Goal: Transaction & Acquisition: Purchase product/service

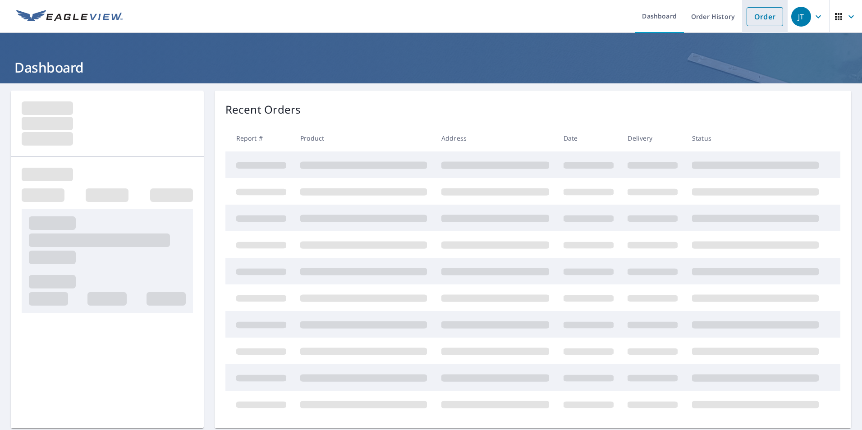
click at [753, 19] on link "Order" at bounding box center [764, 16] width 37 height 19
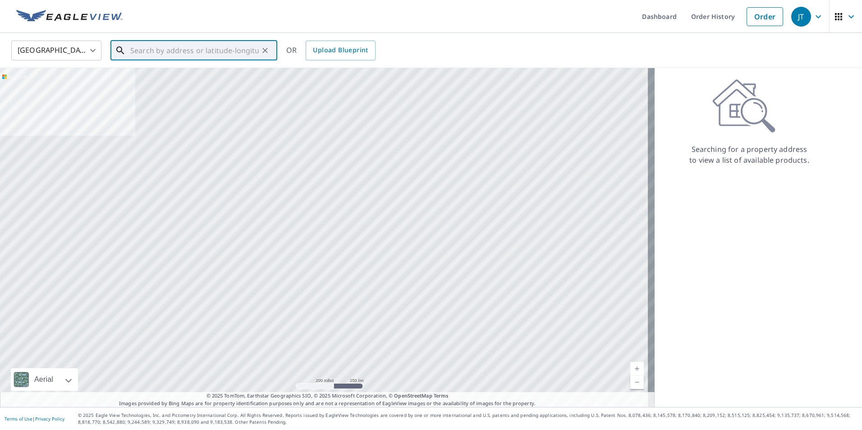
click at [173, 56] on input "text" at bounding box center [194, 50] width 128 height 25
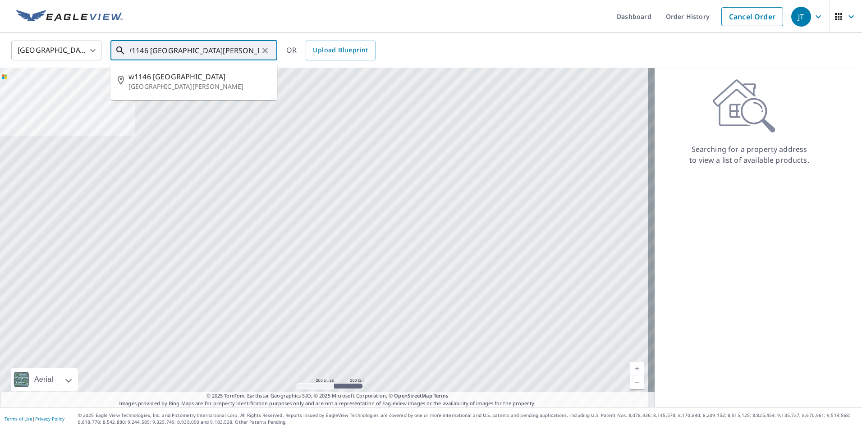
scroll to position [0, 8]
click at [177, 73] on span "w1146 [GEOGRAPHIC_DATA]" at bounding box center [199, 76] width 142 height 11
type input "[STREET_ADDRESS][PERSON_NAME]"
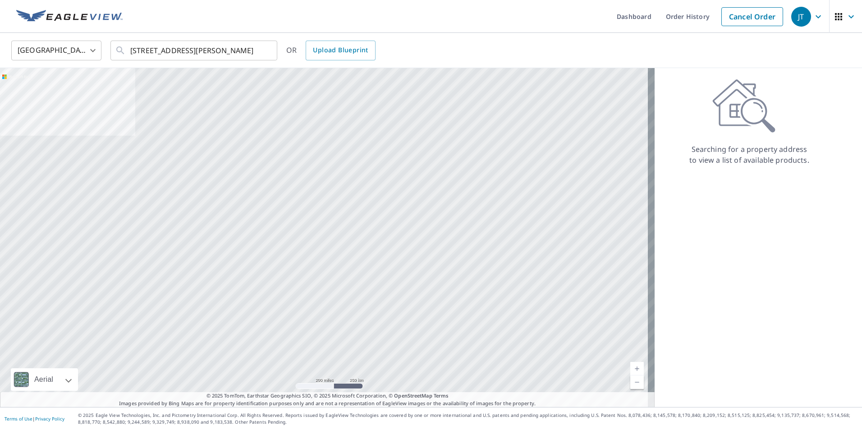
scroll to position [0, 0]
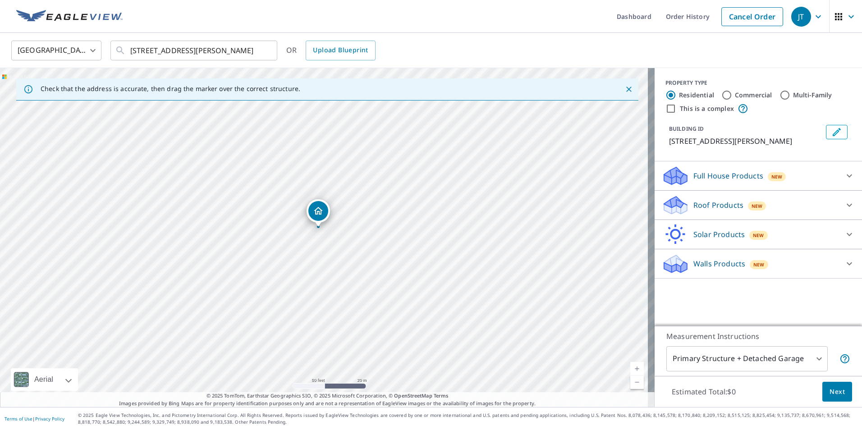
drag, startPoint x: 323, startPoint y: 220, endPoint x: 317, endPoint y: 212, distance: 9.6
click at [833, 127] on icon "Edit building 1" at bounding box center [836, 132] width 11 height 11
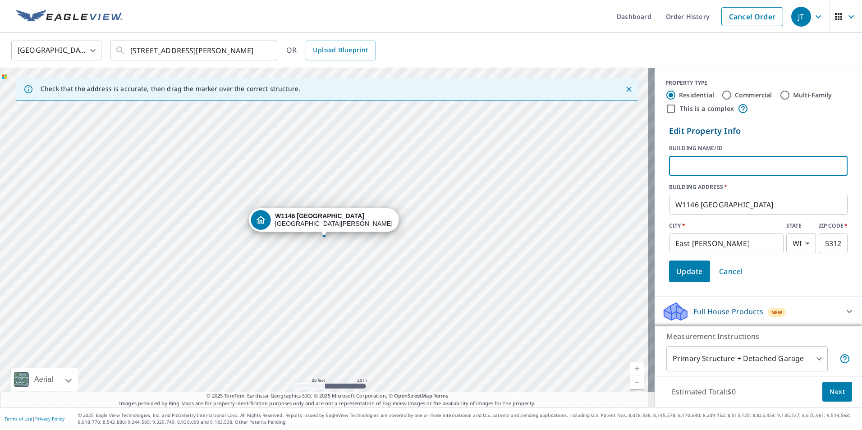
click at [680, 162] on input "text" at bounding box center [758, 165] width 179 height 25
type input "[PERSON_NAME]"
click at [682, 269] on span "Update" at bounding box center [689, 271] width 27 height 13
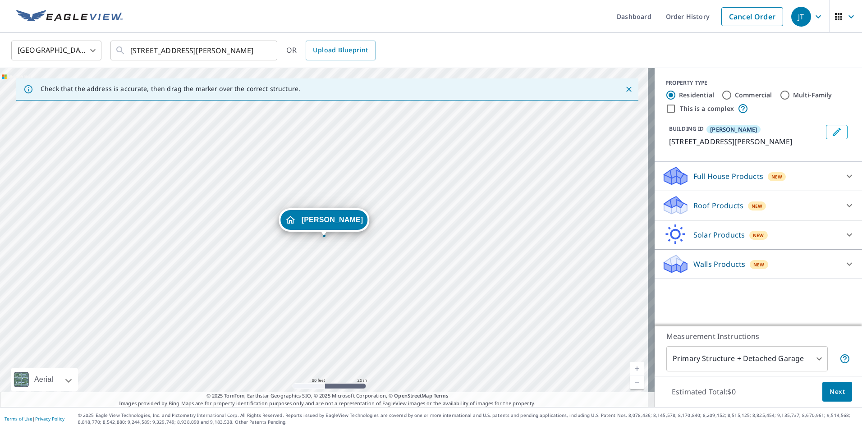
click at [822, 395] on button "Next" at bounding box center [837, 392] width 30 height 20
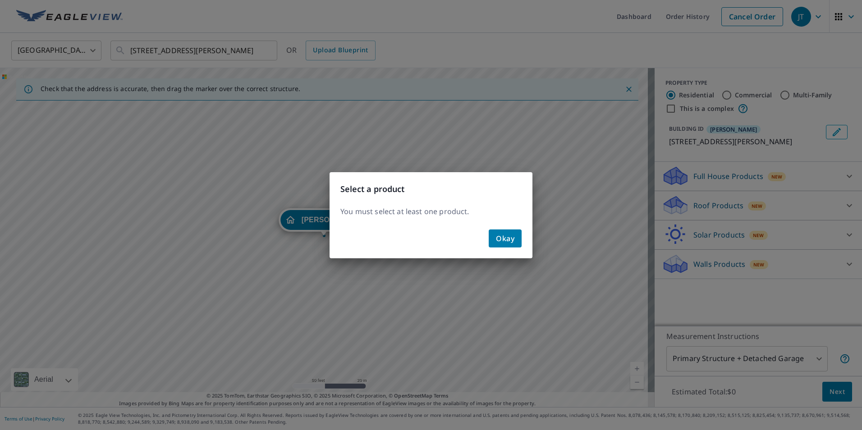
click at [692, 202] on div "Select a product You must select at least one product. Okay" at bounding box center [431, 215] width 862 height 430
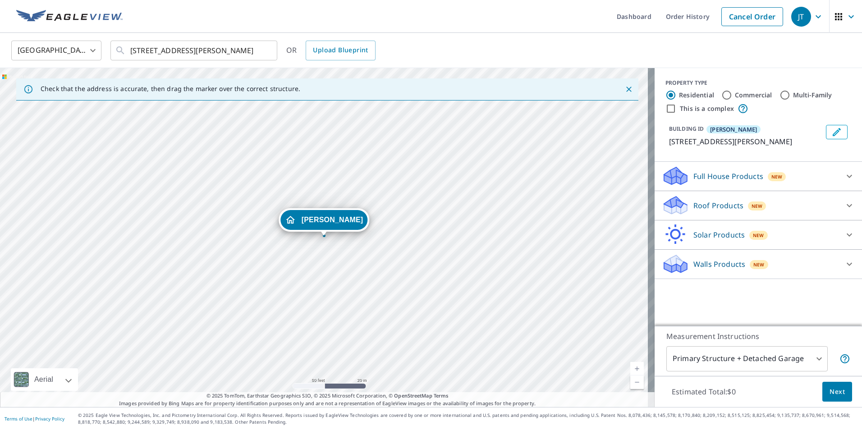
click at [693, 204] on p "Roof Products" at bounding box center [718, 205] width 50 height 11
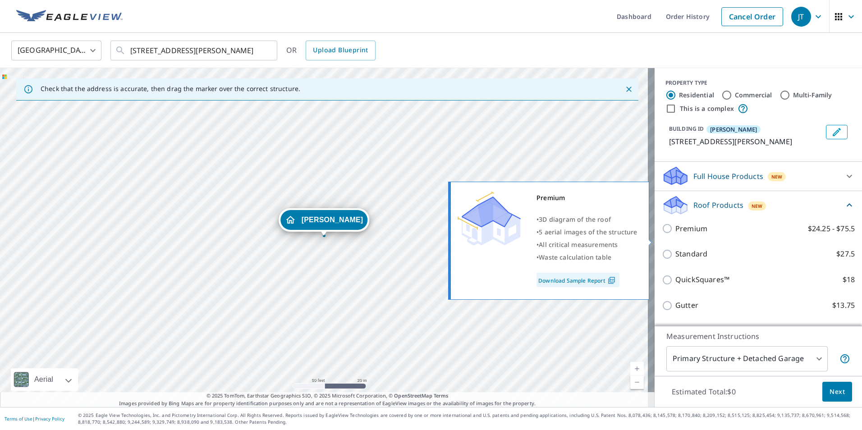
click at [665, 234] on input "Premium $24.25 - $75.5" at bounding box center [669, 228] width 14 height 11
checkbox input "true"
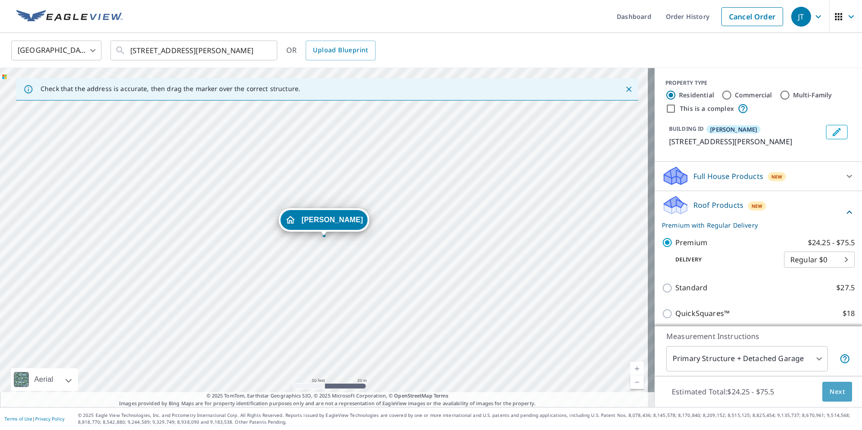
click at [833, 390] on span "Next" at bounding box center [836, 391] width 15 height 11
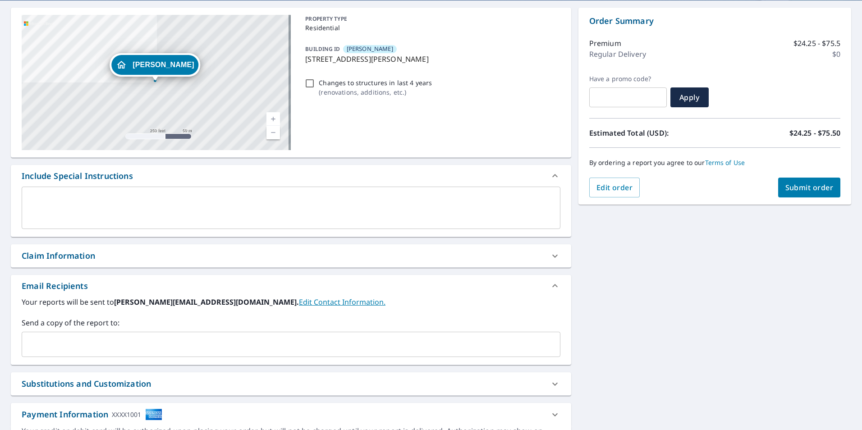
scroll to position [90, 0]
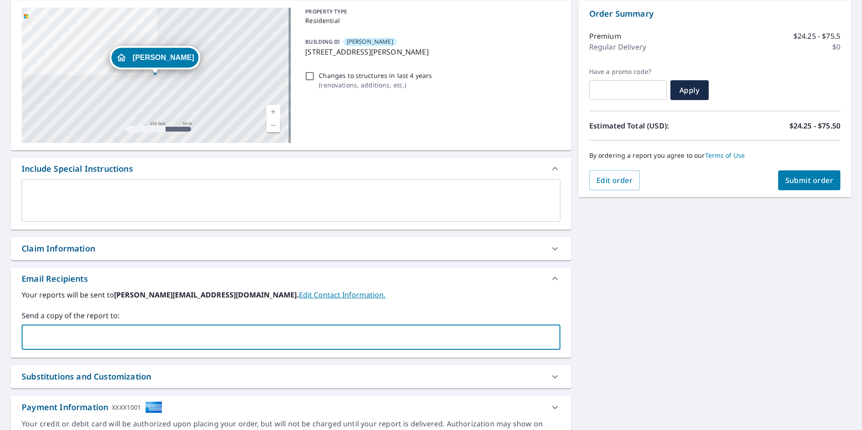
click at [69, 337] on input "text" at bounding box center [284, 337] width 517 height 17
type input "[EMAIL_ADDRESS][DOMAIN_NAME]"
click at [785, 181] on span "Submit order" at bounding box center [809, 180] width 48 height 10
checkbox input "true"
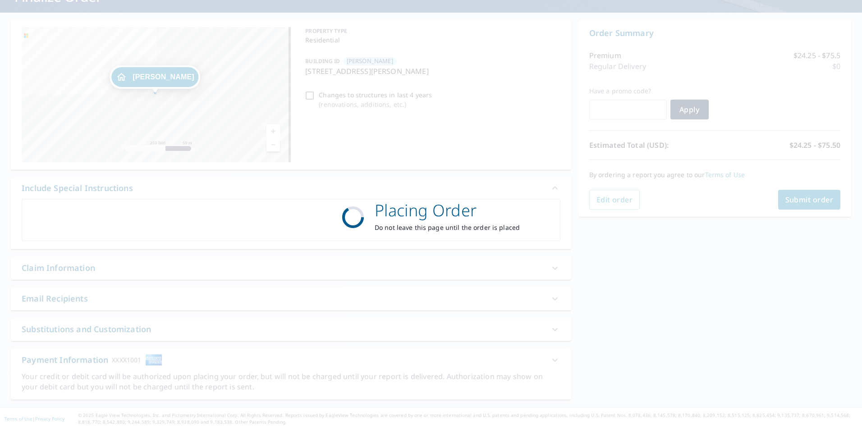
scroll to position [71, 0]
